Goal: Task Accomplishment & Management: Complete application form

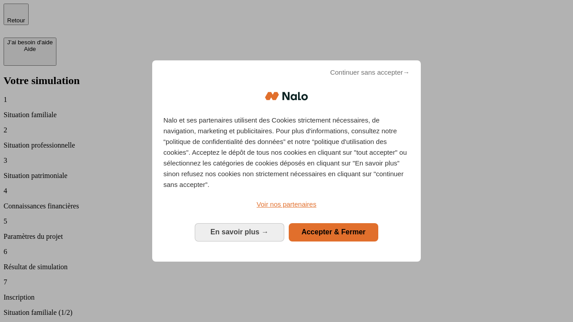
click at [369, 74] on span "Continuer sans accepter →" at bounding box center [370, 72] width 80 height 11
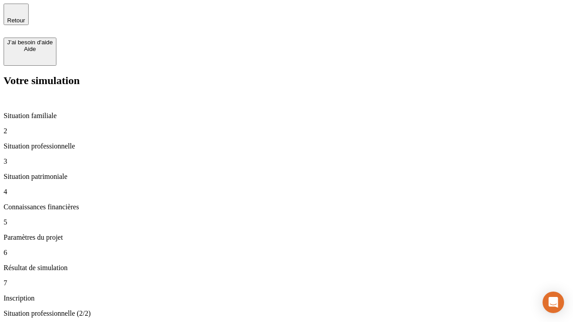
type input "30 000"
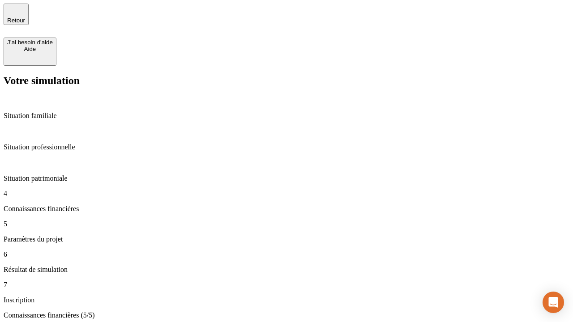
type input "25"
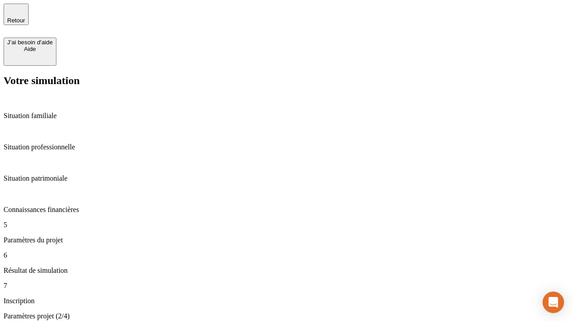
type input "64"
type input "1 000"
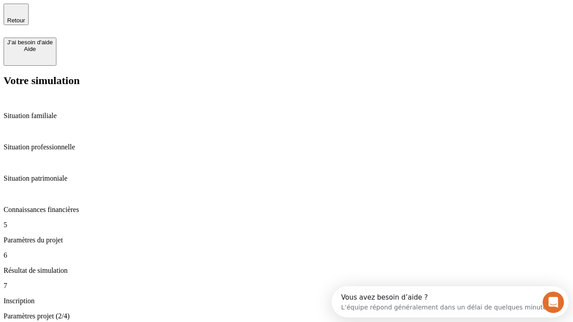
type input "640"
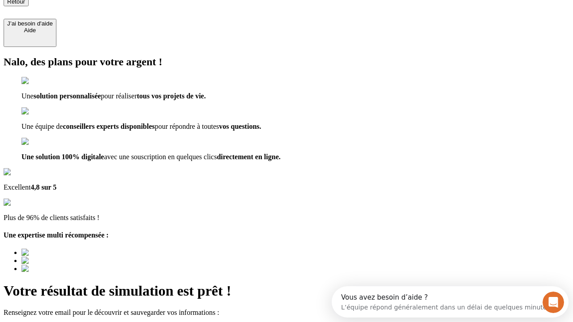
type input "[EMAIL_ADDRESS][PERSON_NAME][DOMAIN_NAME]"
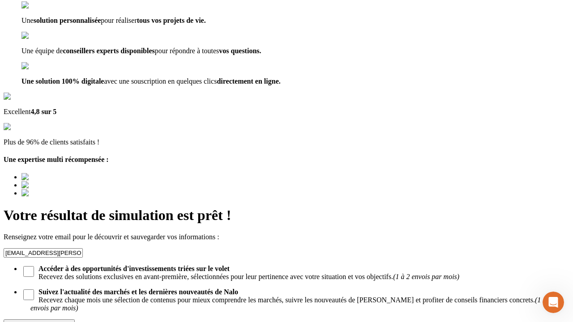
scroll to position [87, 0]
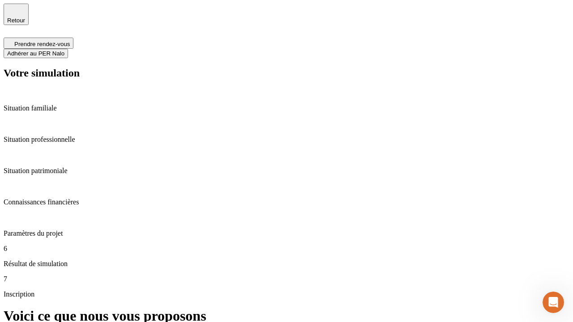
click at [64, 50] on span "Adhérer au PER Nalo" at bounding box center [35, 53] width 57 height 7
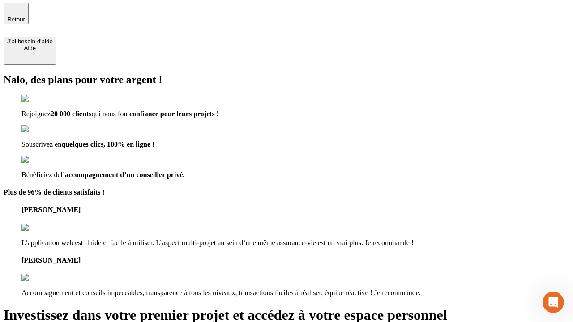
type input "[PERSON_NAME][EMAIL_ADDRESS][DOMAIN_NAME]"
